Goal: Task Accomplishment & Management: Manage account settings

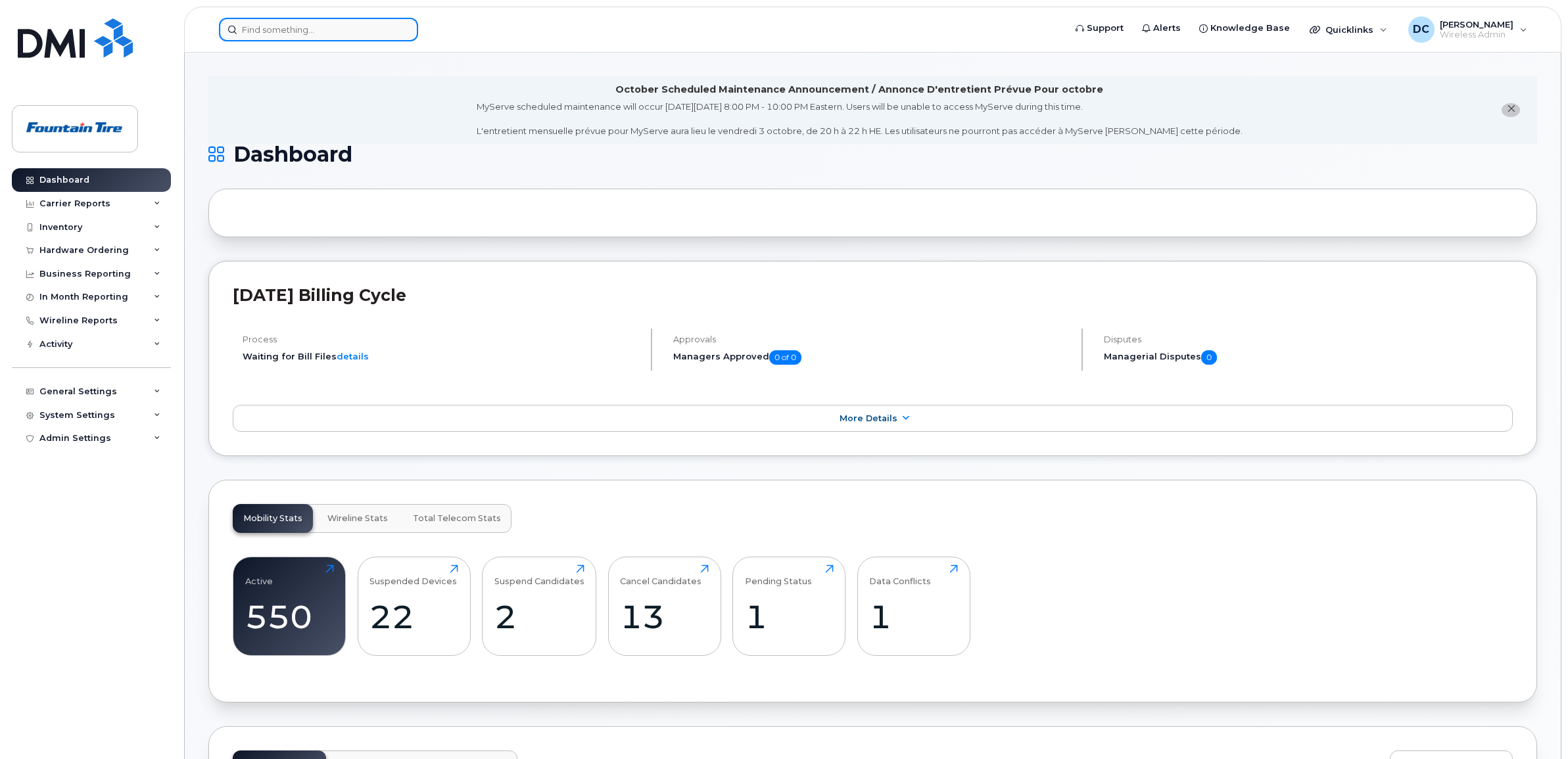
click at [273, 30] on input at bounding box center [318, 29] width 199 height 24
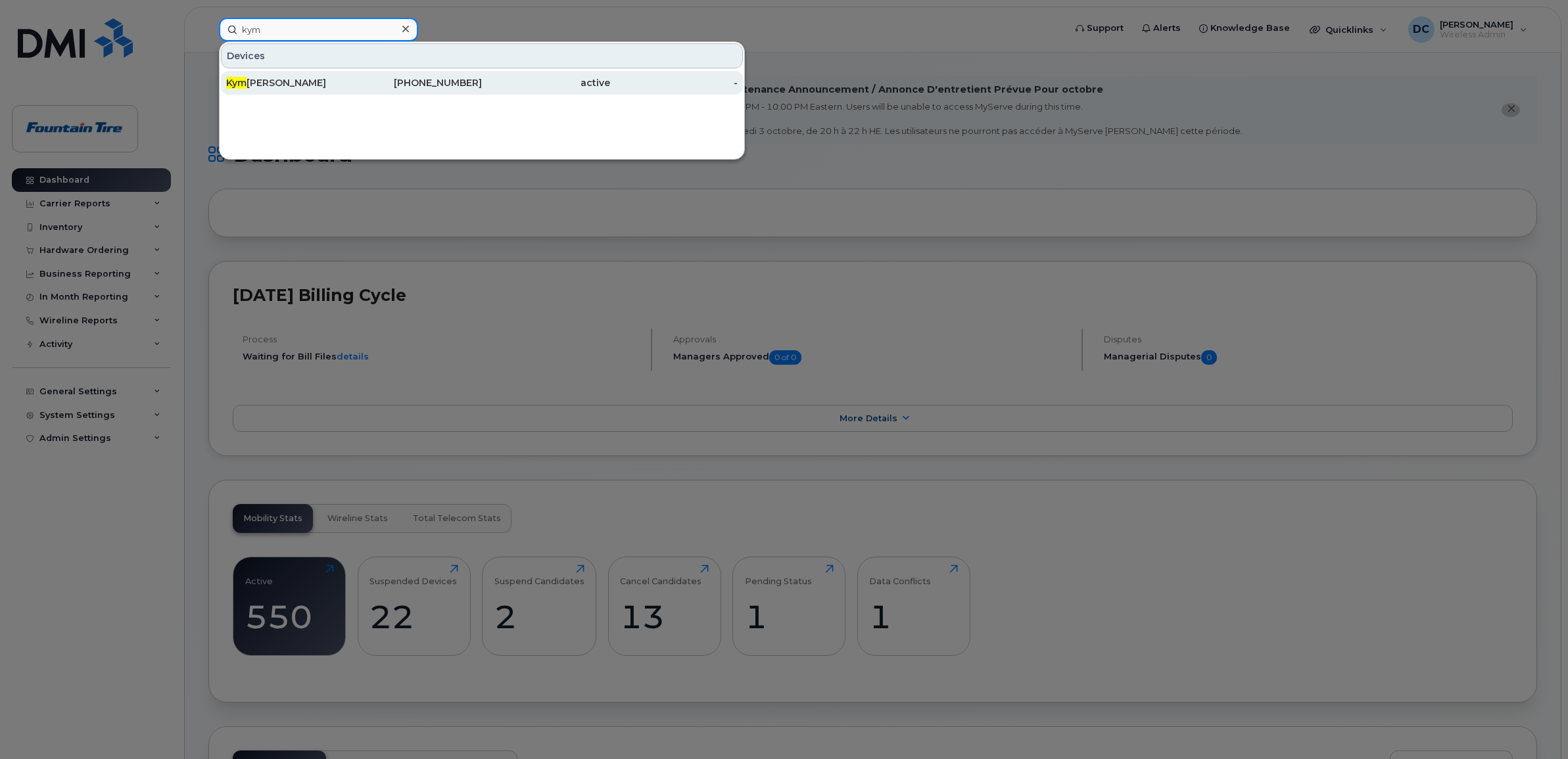
type input "kym"
click at [270, 79] on div "Kym Tkachuk" at bounding box center [290, 82] width 128 height 13
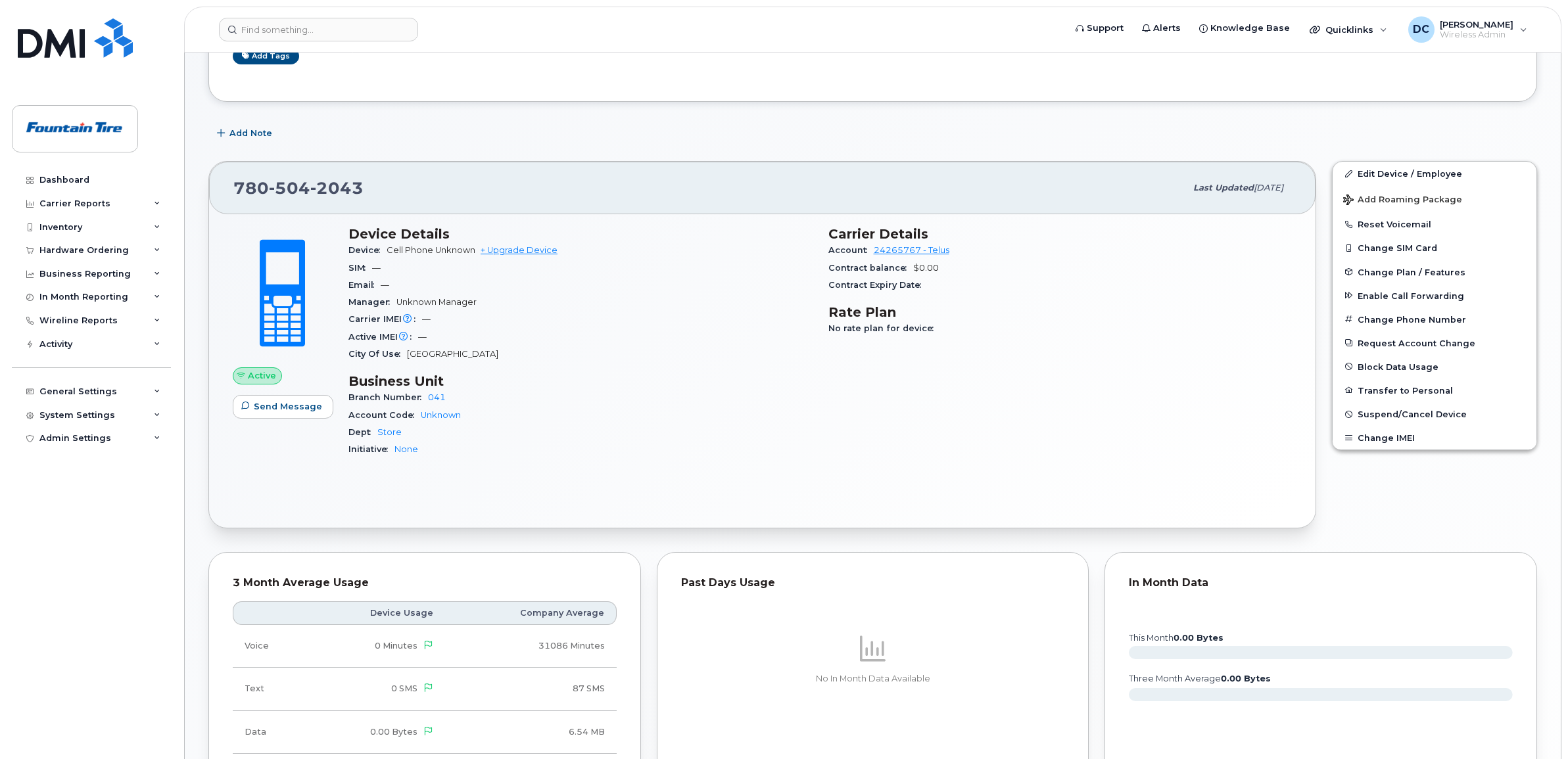
scroll to position [246, 0]
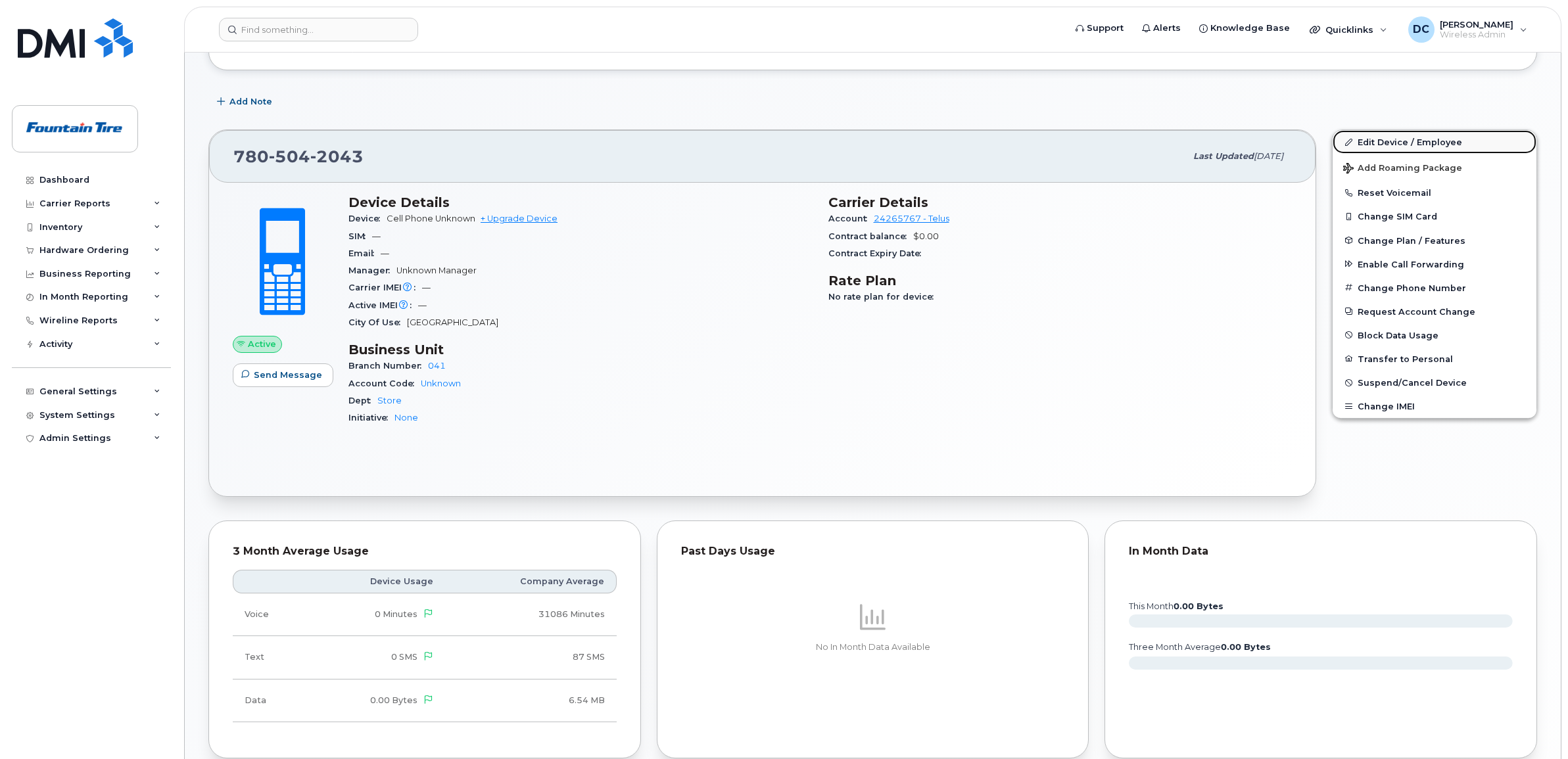
click at [1372, 138] on link "Edit Device / Employee" at bounding box center [1434, 142] width 204 height 24
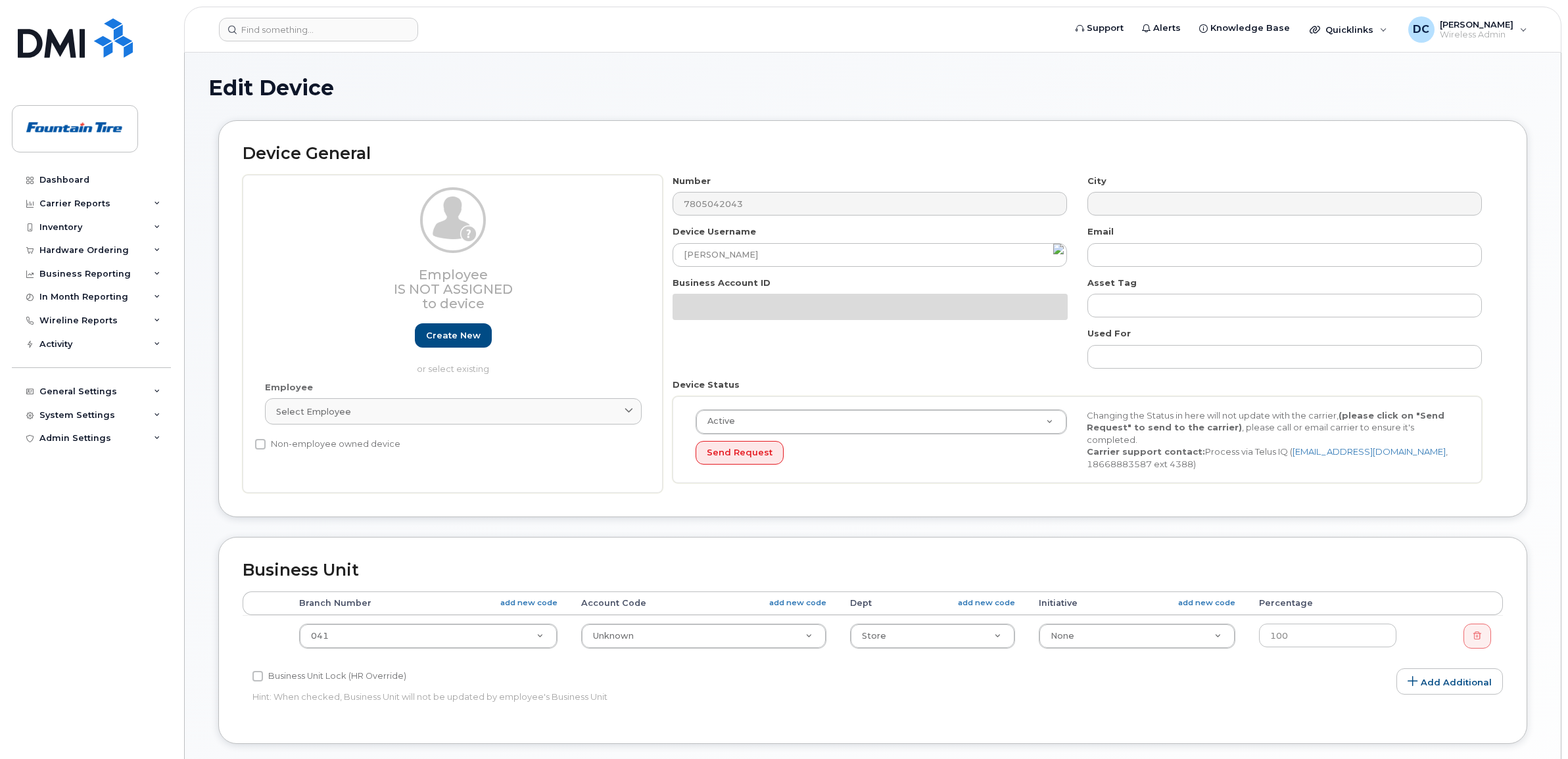
select select "9439"
select select "614"
select select "1363"
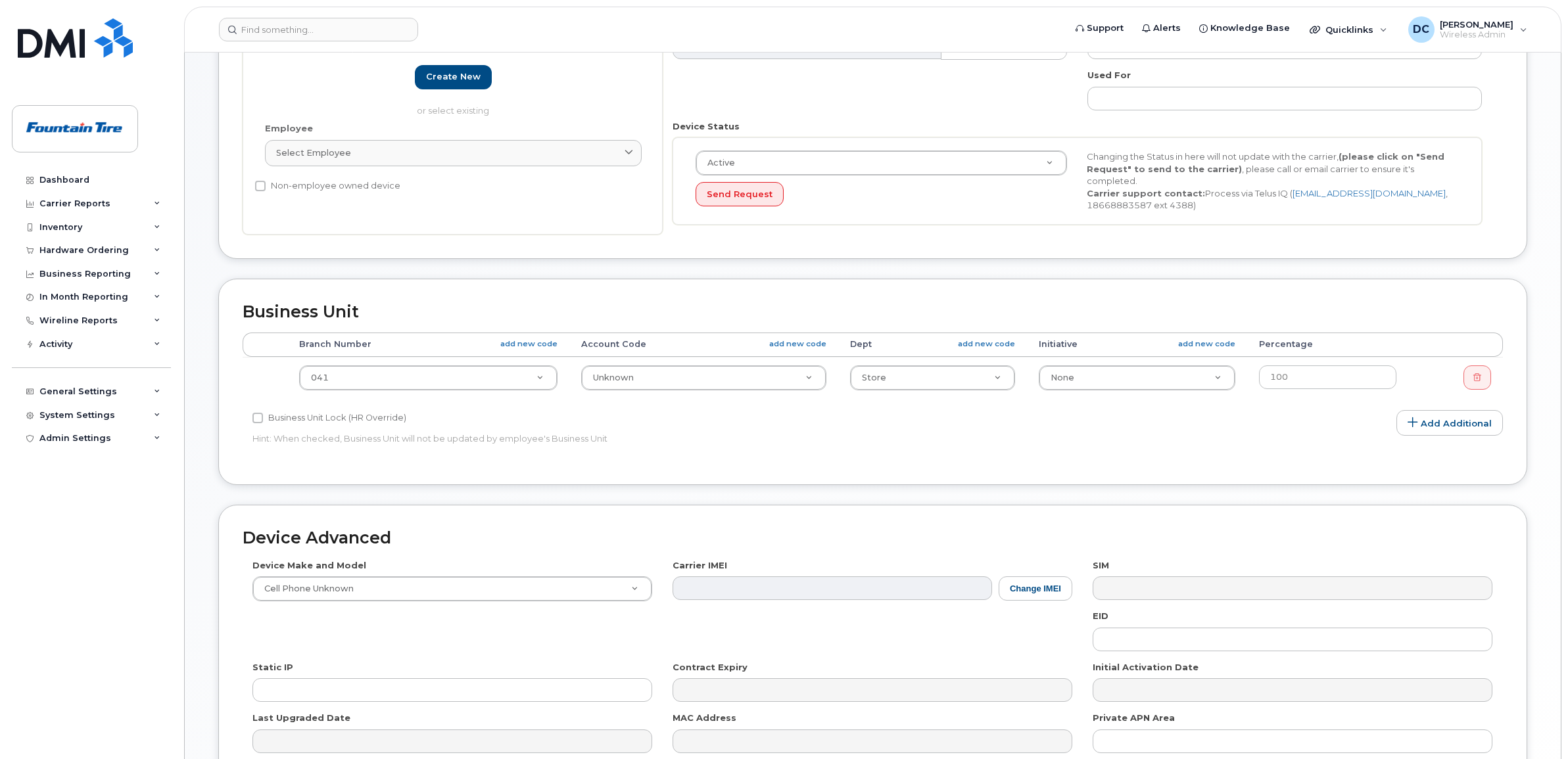
scroll to position [329, 0]
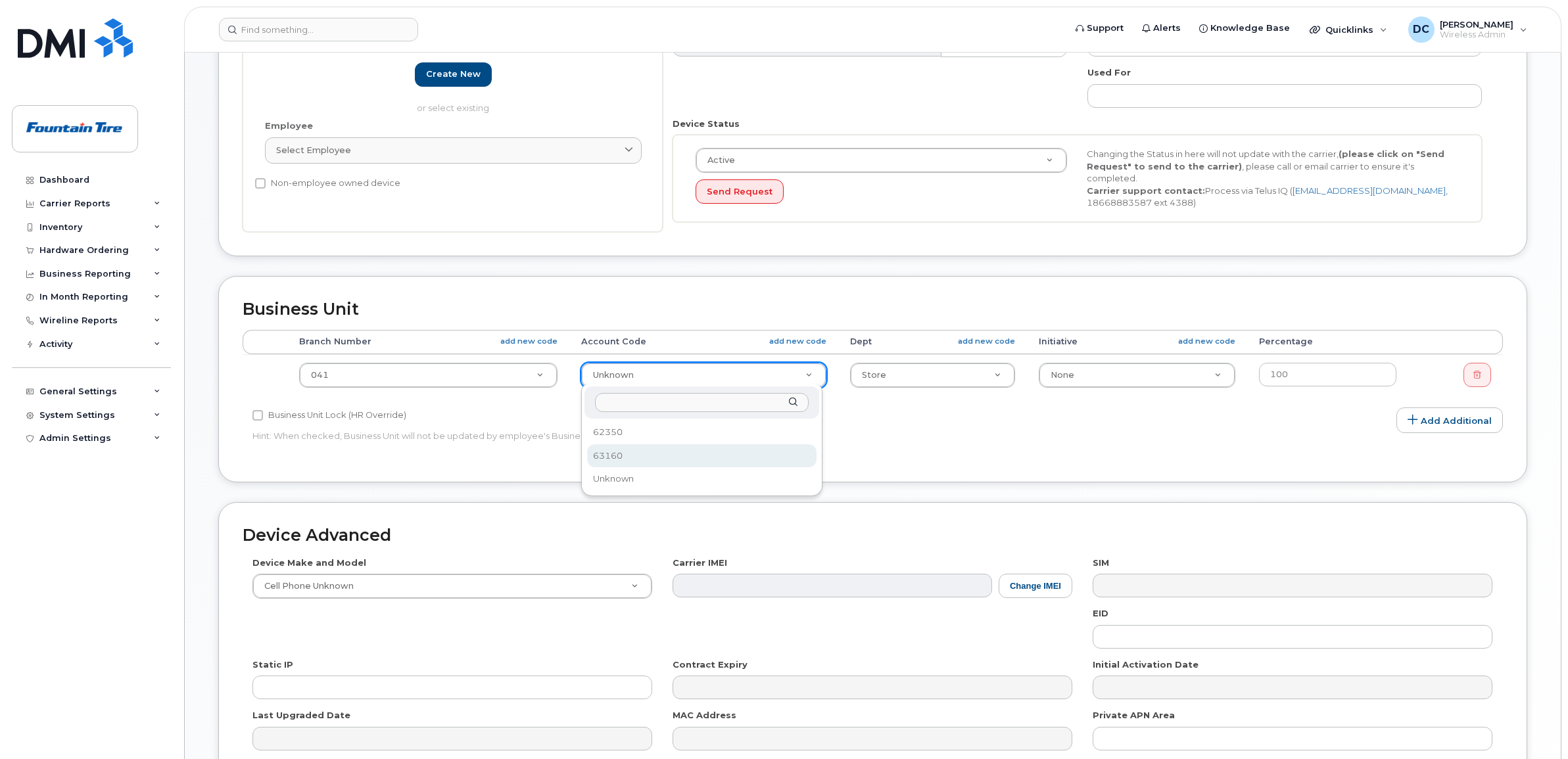
select select "1351"
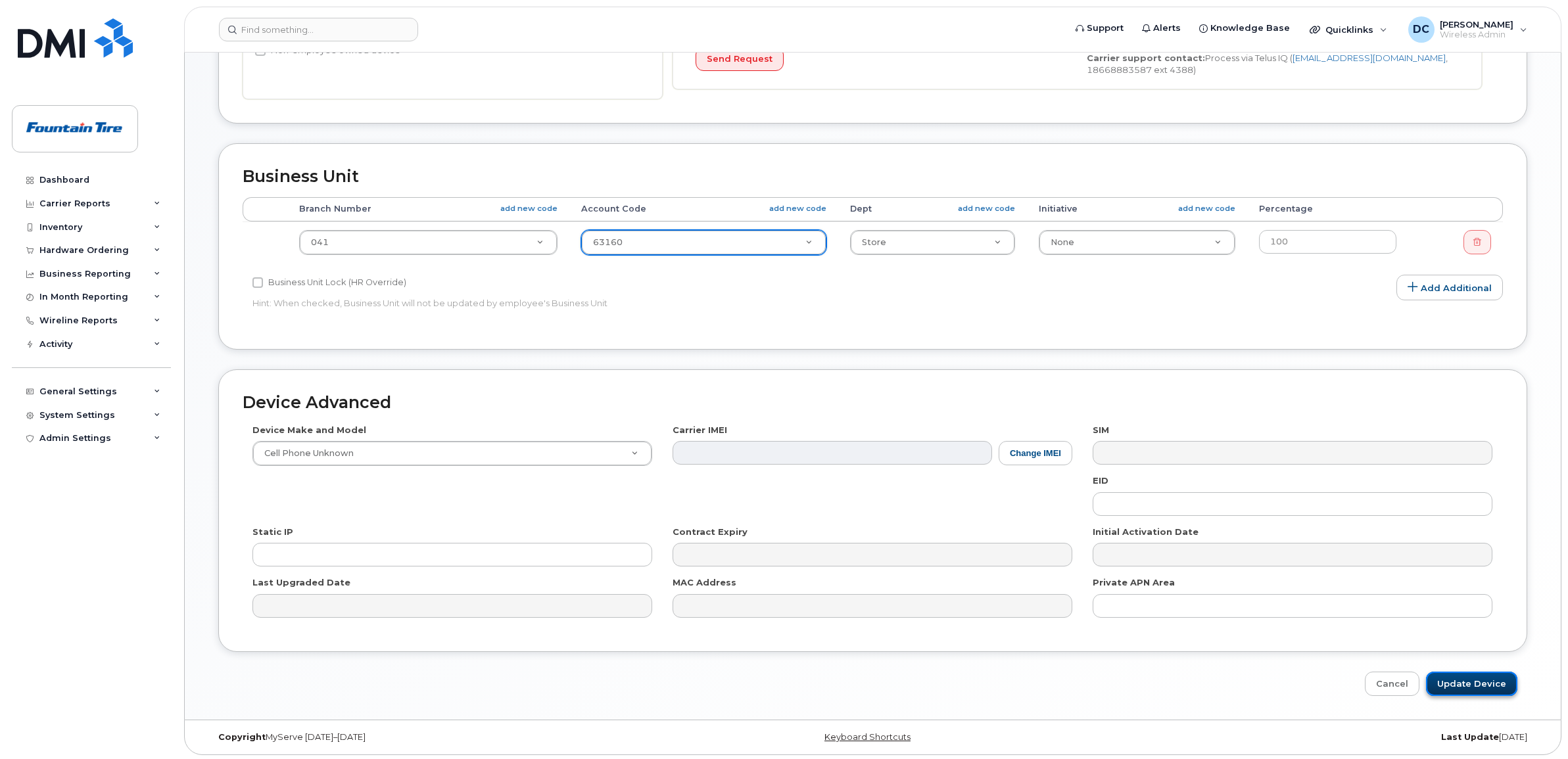
click at [1458, 677] on input "Update Device" at bounding box center [1471, 683] width 91 height 24
type input "Saving..."
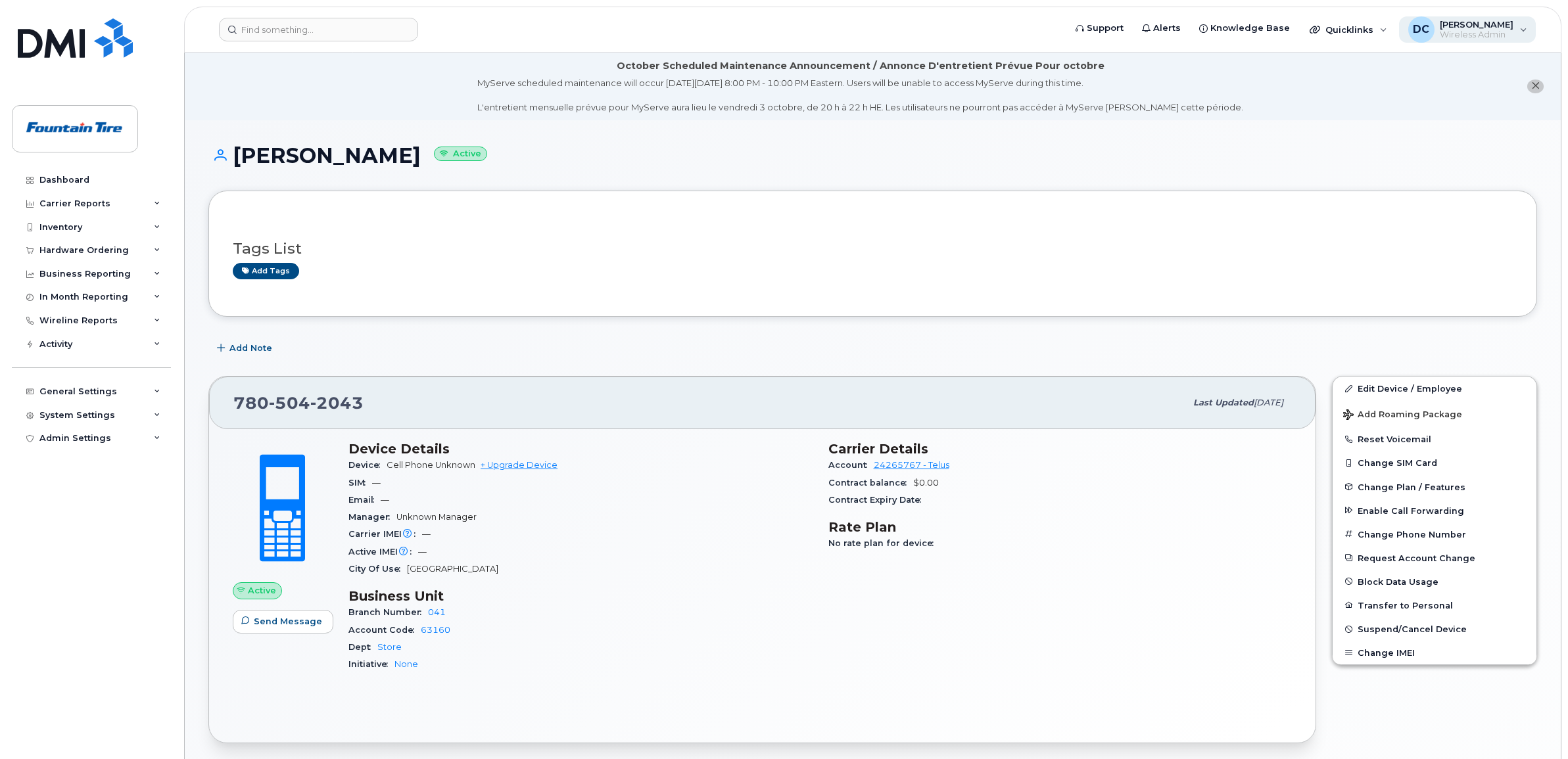
click at [1505, 31] on span "Wireless Admin" at bounding box center [1476, 35] width 74 height 11
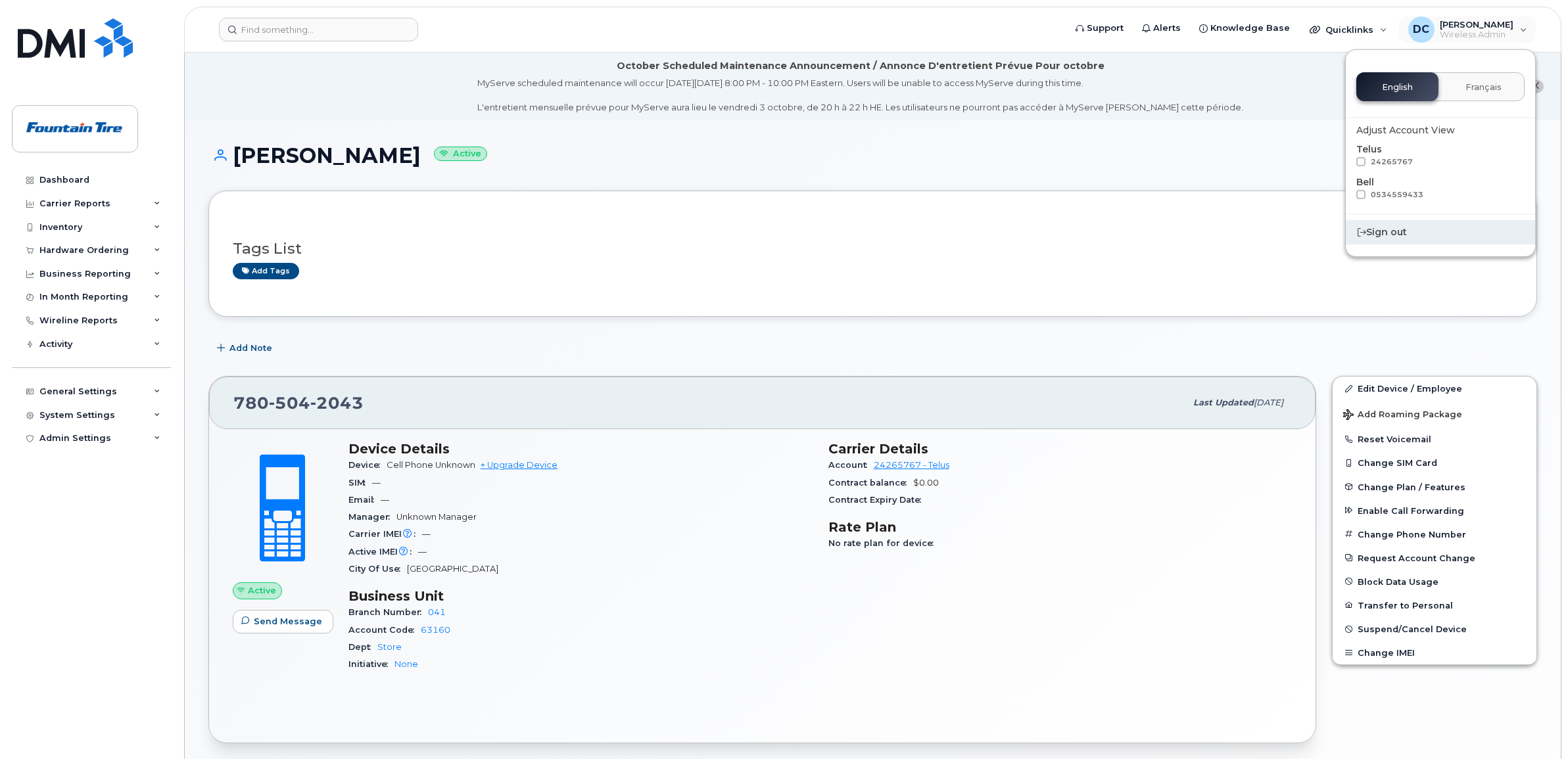
click at [1400, 231] on div "Sign out" at bounding box center [1440, 232] width 189 height 24
